Goal: Information Seeking & Learning: Learn about a topic

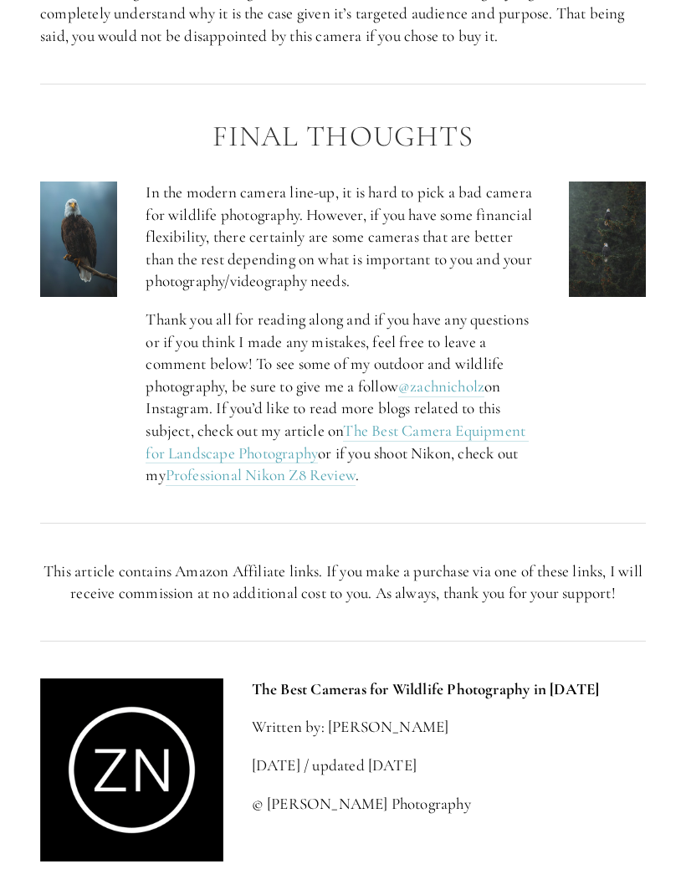
scroll to position [7024, 0]
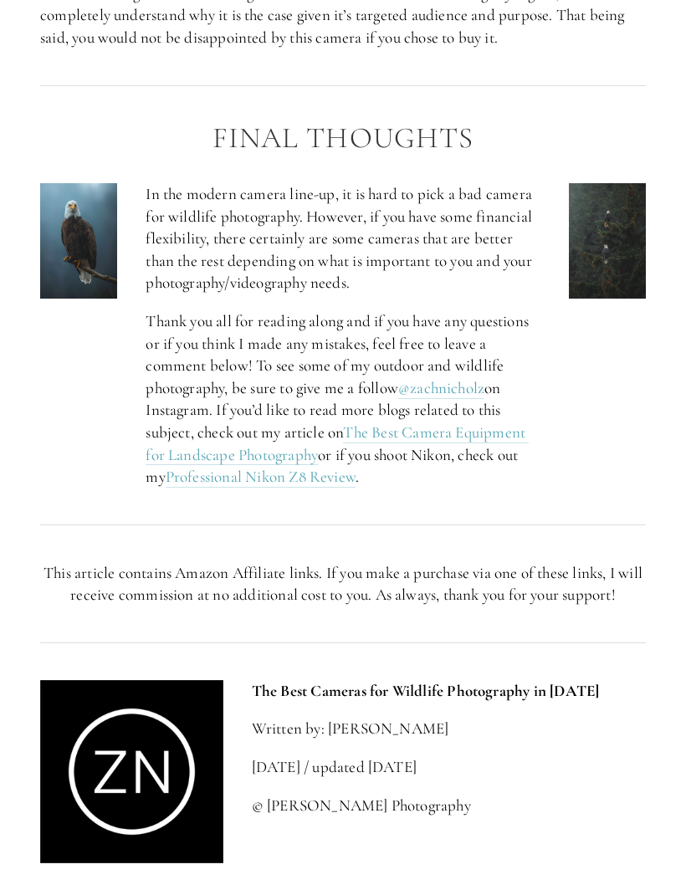
click at [343, 467] on link "Professional Nikon Z8 Review" at bounding box center [261, 477] width 190 height 21
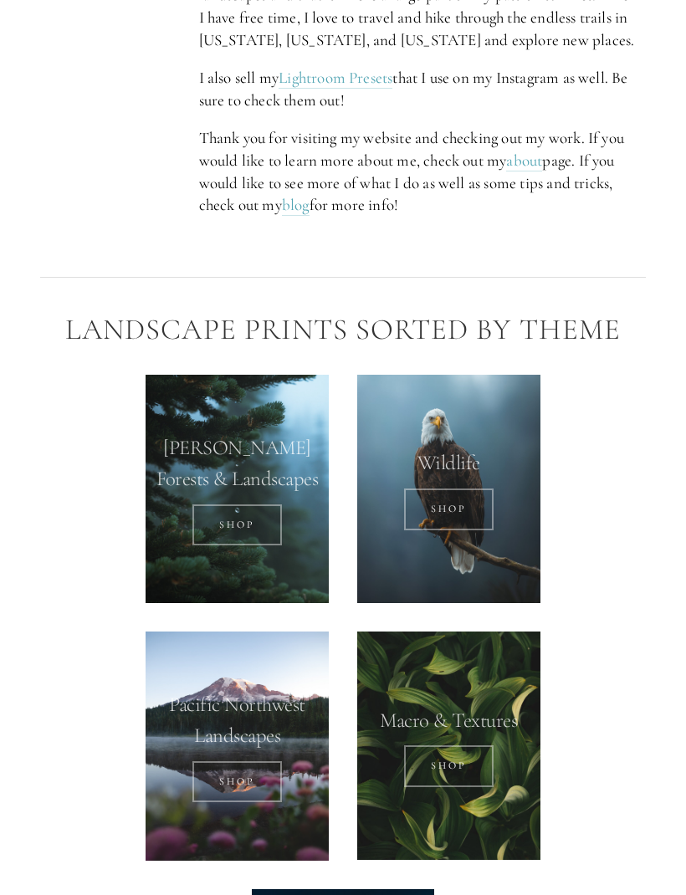
scroll to position [1144, 0]
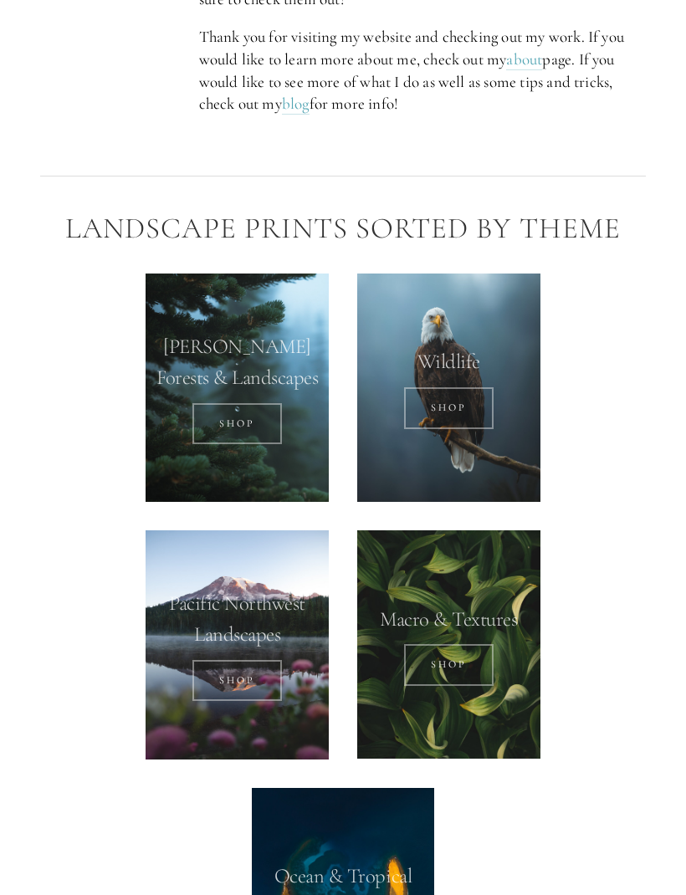
click at [470, 397] on link "SHOP" at bounding box center [449, 408] width 90 height 42
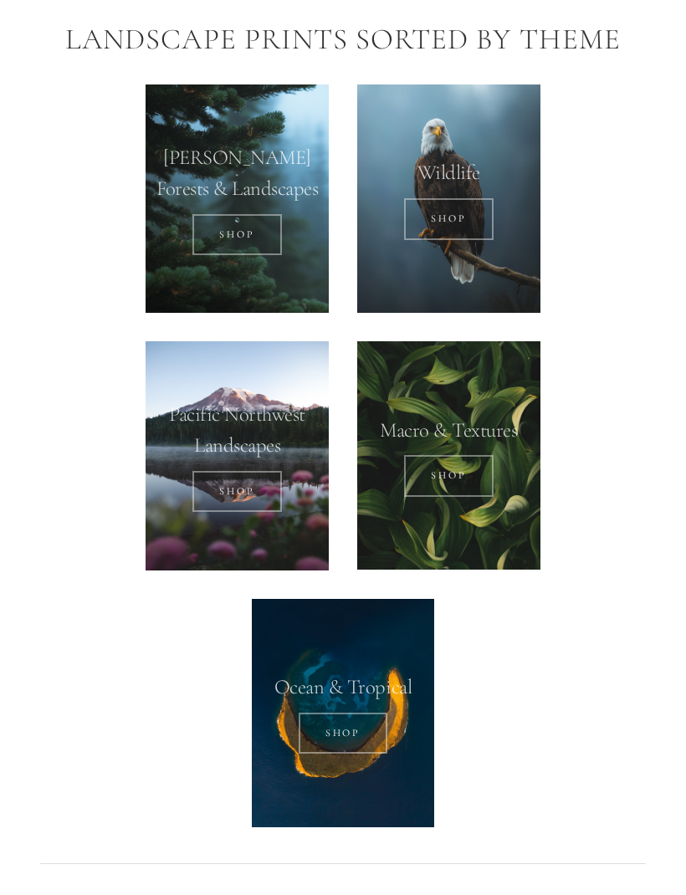
scroll to position [1398, 0]
click at [463, 455] on link "Shop" at bounding box center [449, 476] width 90 height 42
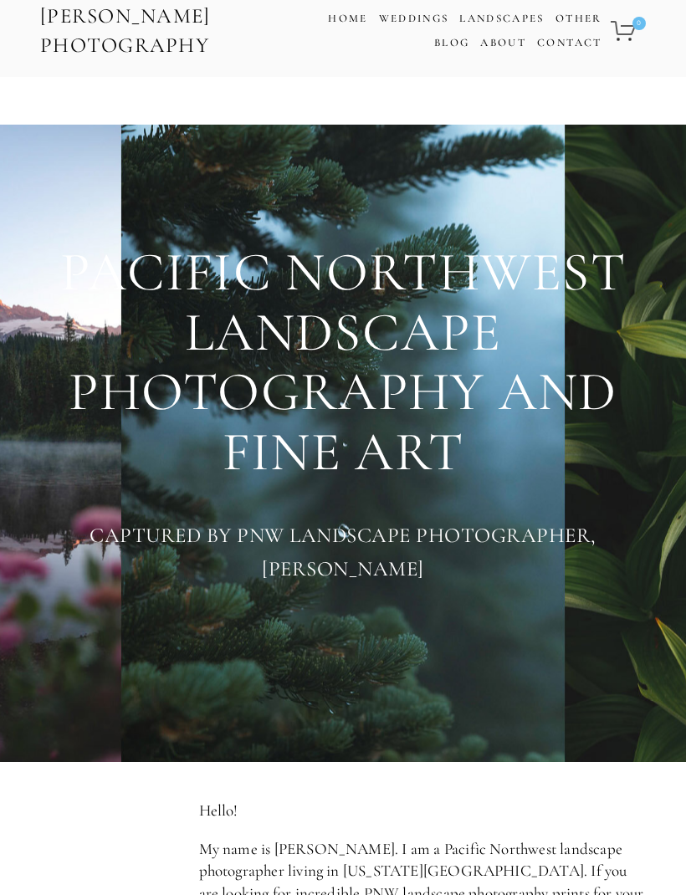
scroll to position [0, 0]
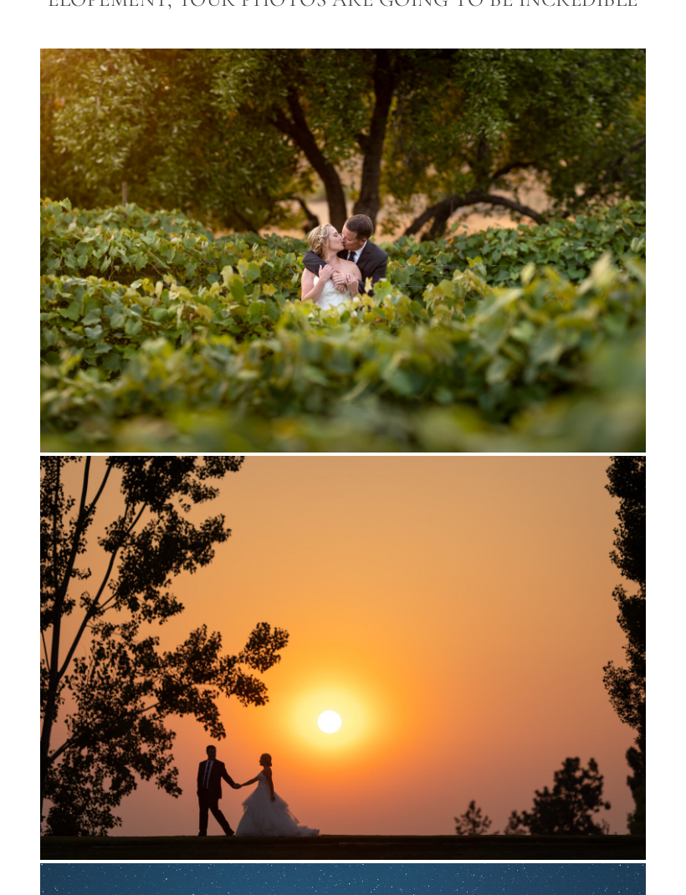
scroll to position [269, 0]
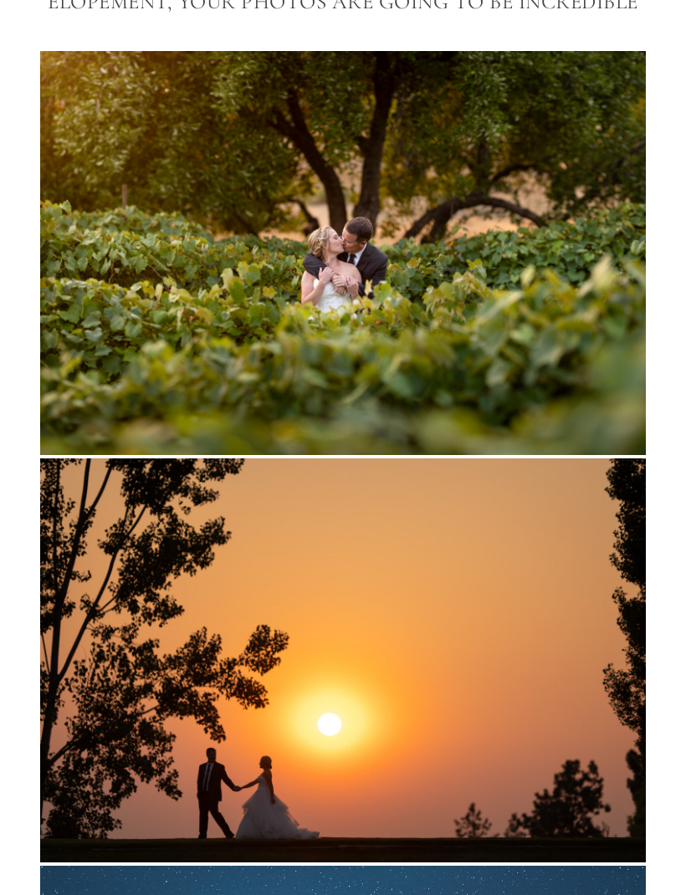
click at [151, 300] on img at bounding box center [343, 253] width 606 height 404
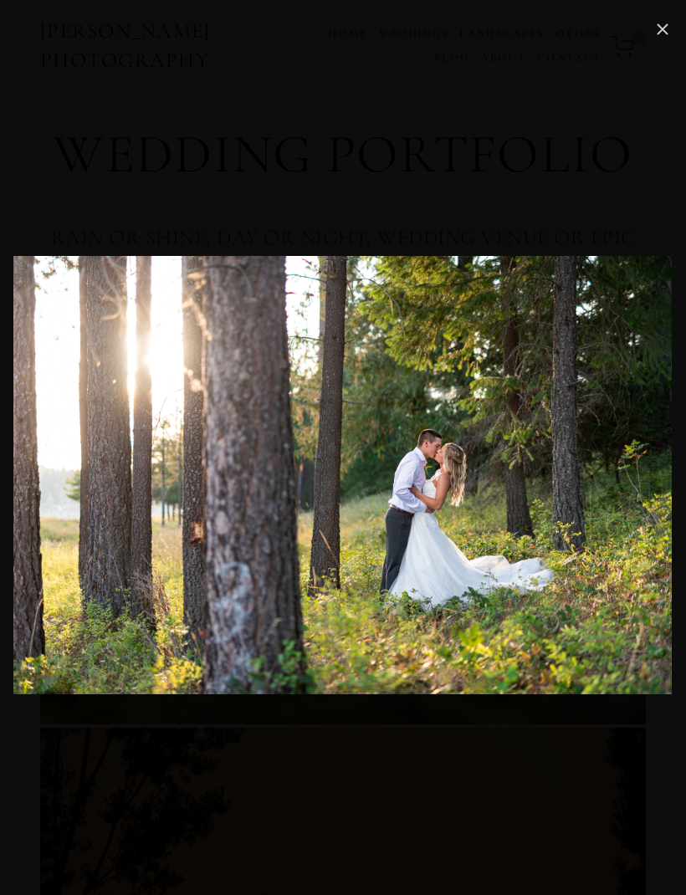
click at [655, 32] on link "Close" at bounding box center [663, 29] width 20 height 20
